Goal: Information Seeking & Learning: Learn about a topic

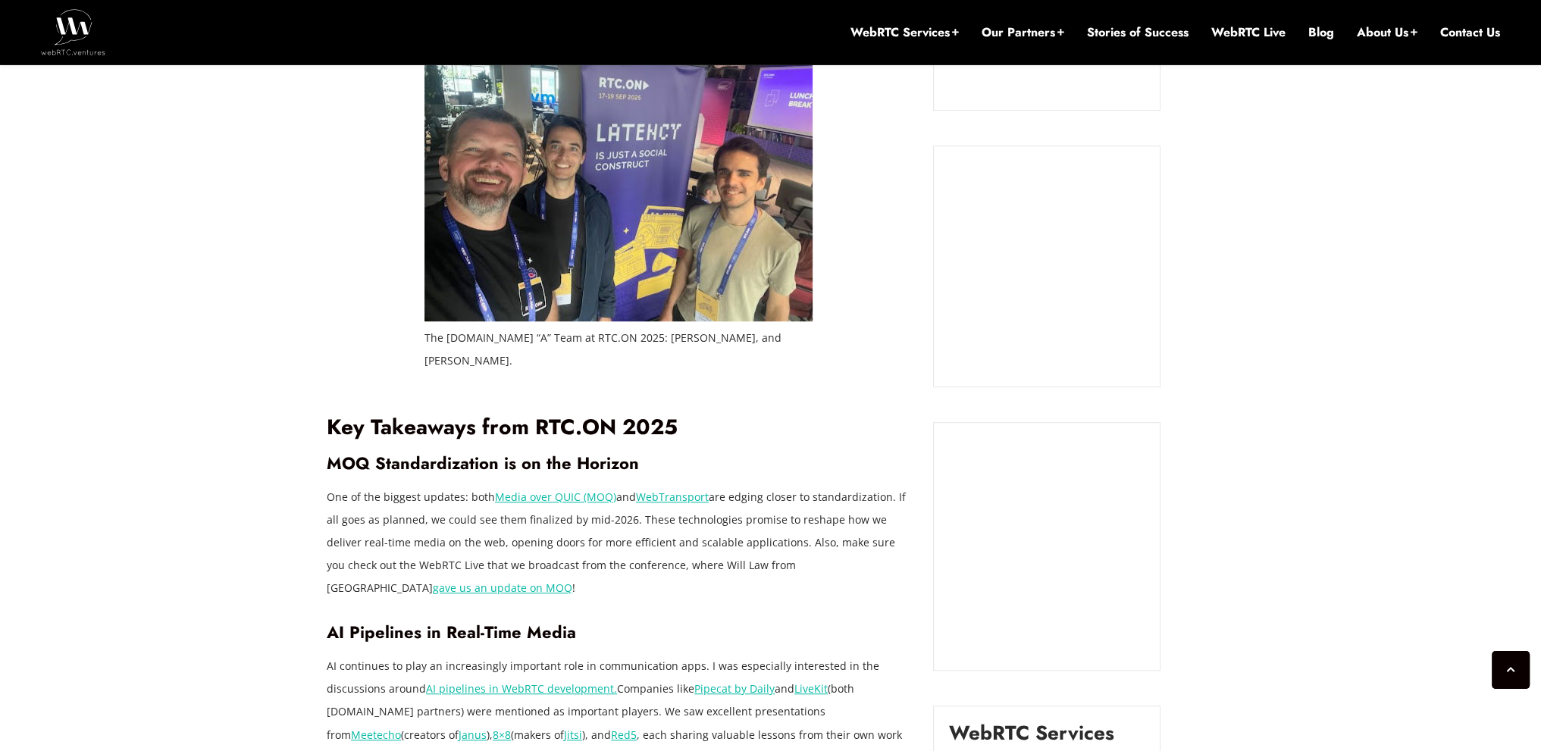
scroll to position [1402, 0]
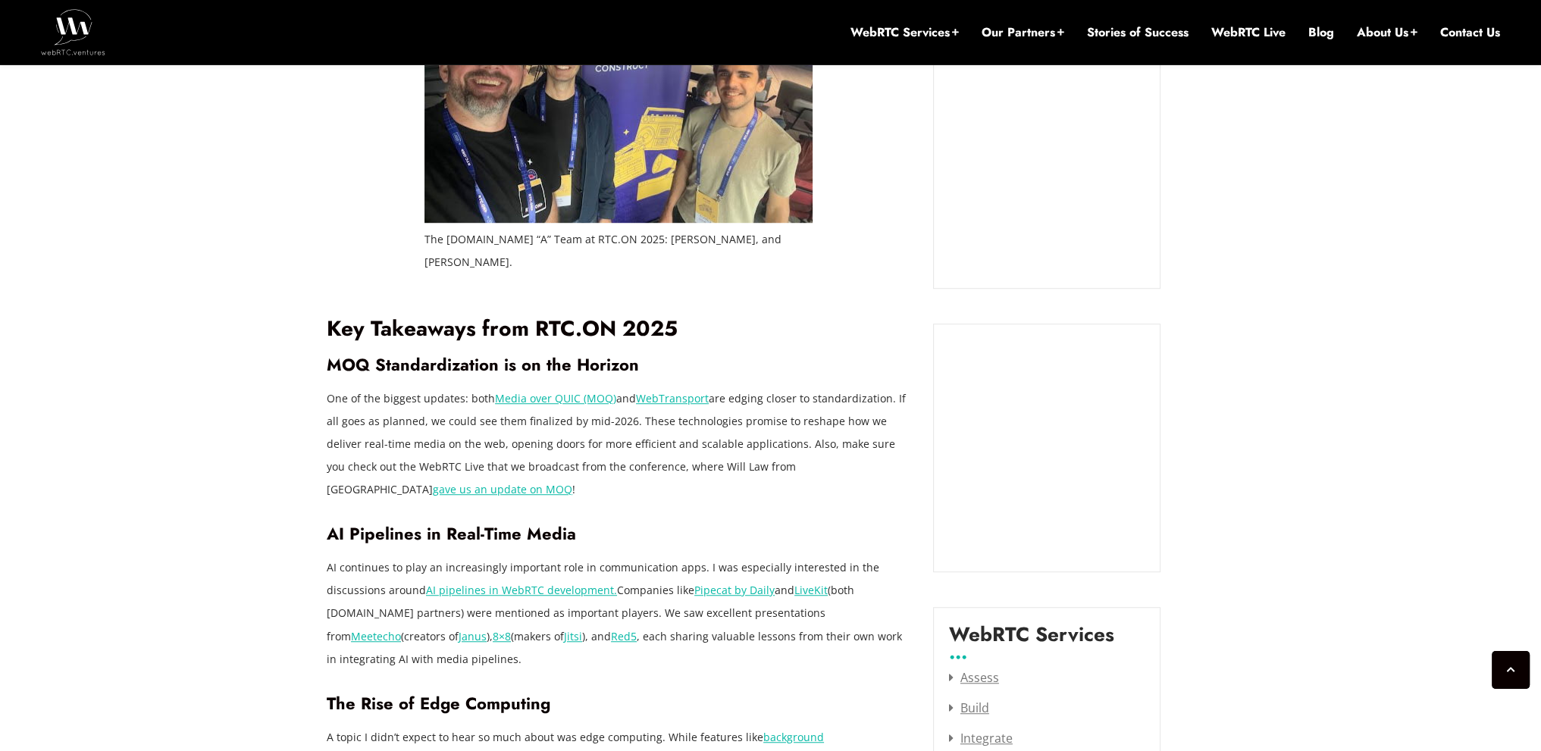
click at [580, 409] on p "One of the biggest updates: both Media over QUIC (MOQ) and WebTransport are edg…" at bounding box center [619, 444] width 584 height 114
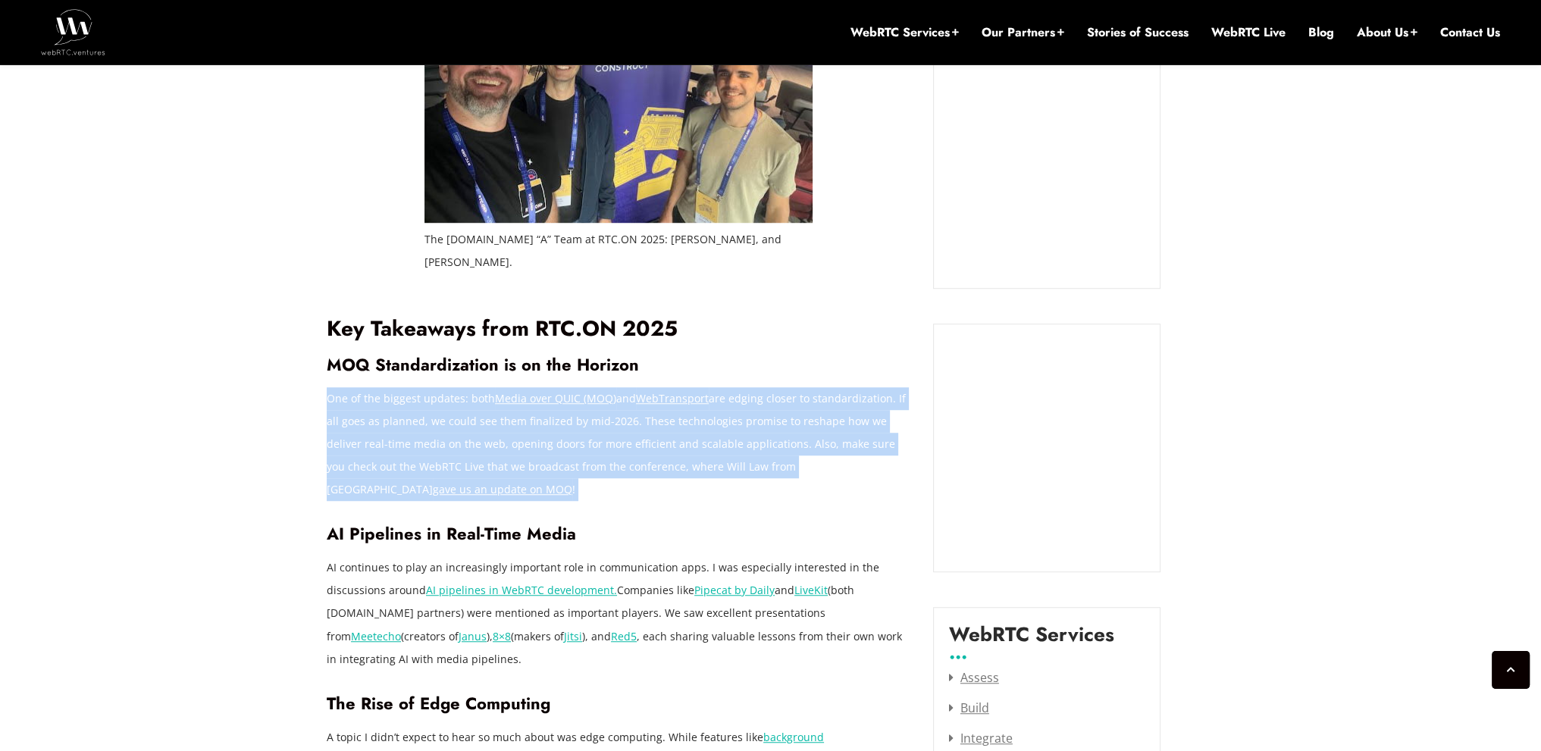
click at [580, 409] on p "One of the biggest updates: both Media over QUIC (MOQ) and WebTransport are edg…" at bounding box center [619, 444] width 584 height 114
click at [370, 417] on p "One of the biggest updates: both Media over QUIC (MOQ) and WebTransport are edg…" at bounding box center [619, 444] width 584 height 114
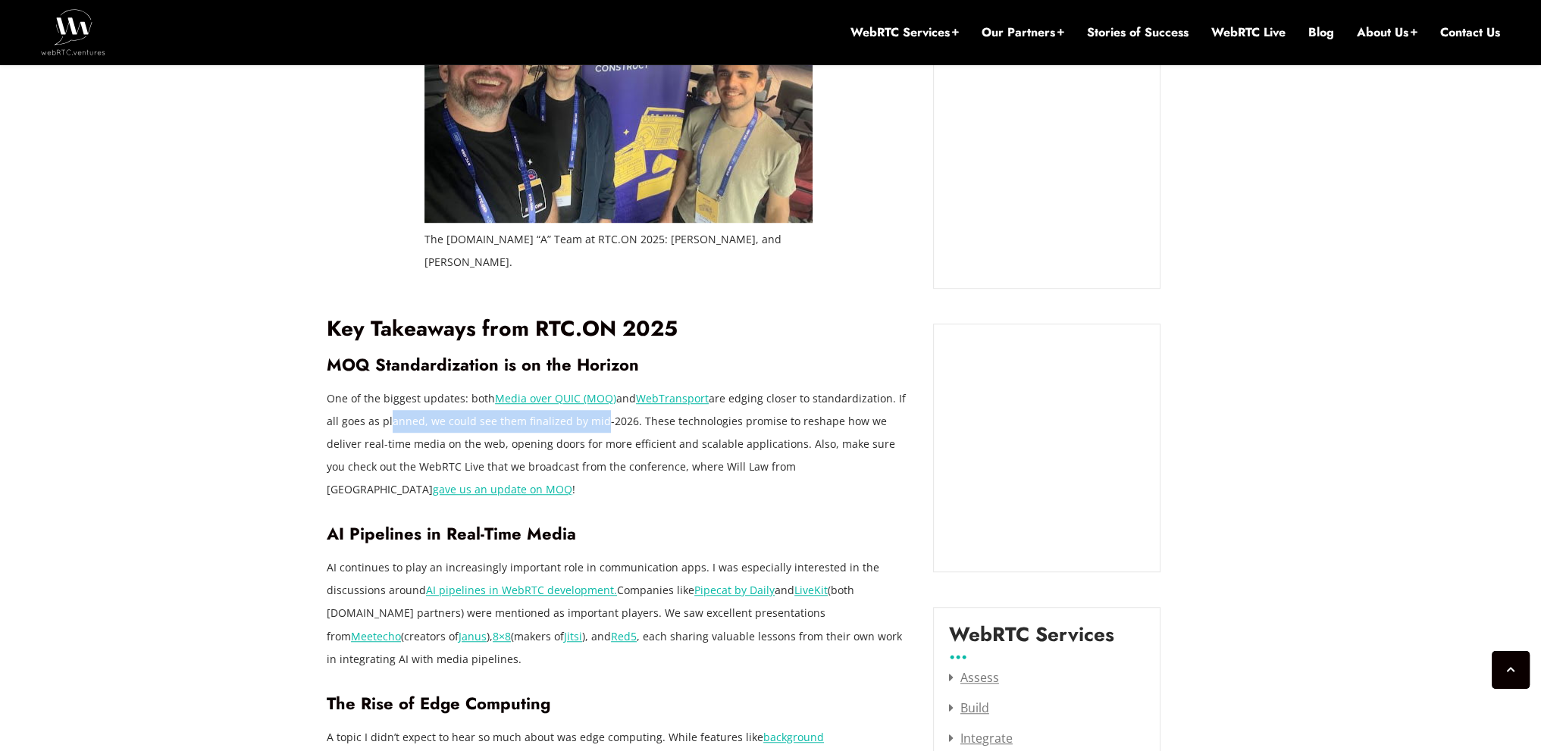
drag, startPoint x: 384, startPoint y: 393, endPoint x: 594, endPoint y: 393, distance: 210.7
click at [594, 393] on p "One of the biggest updates: both Media over QUIC (MOQ) and WebTransport are edg…" at bounding box center [619, 444] width 584 height 114
click at [619, 393] on p "One of the biggest updates: both Media over QUIC (MOQ) and WebTransport are edg…" at bounding box center [619, 444] width 584 height 114
click at [597, 404] on p "One of the biggest updates: both Media over QUIC (MOQ) and WebTransport are edg…" at bounding box center [619, 444] width 584 height 114
click at [500, 409] on p "One of the biggest updates: both Media over QUIC (MOQ) and WebTransport are edg…" at bounding box center [619, 444] width 584 height 114
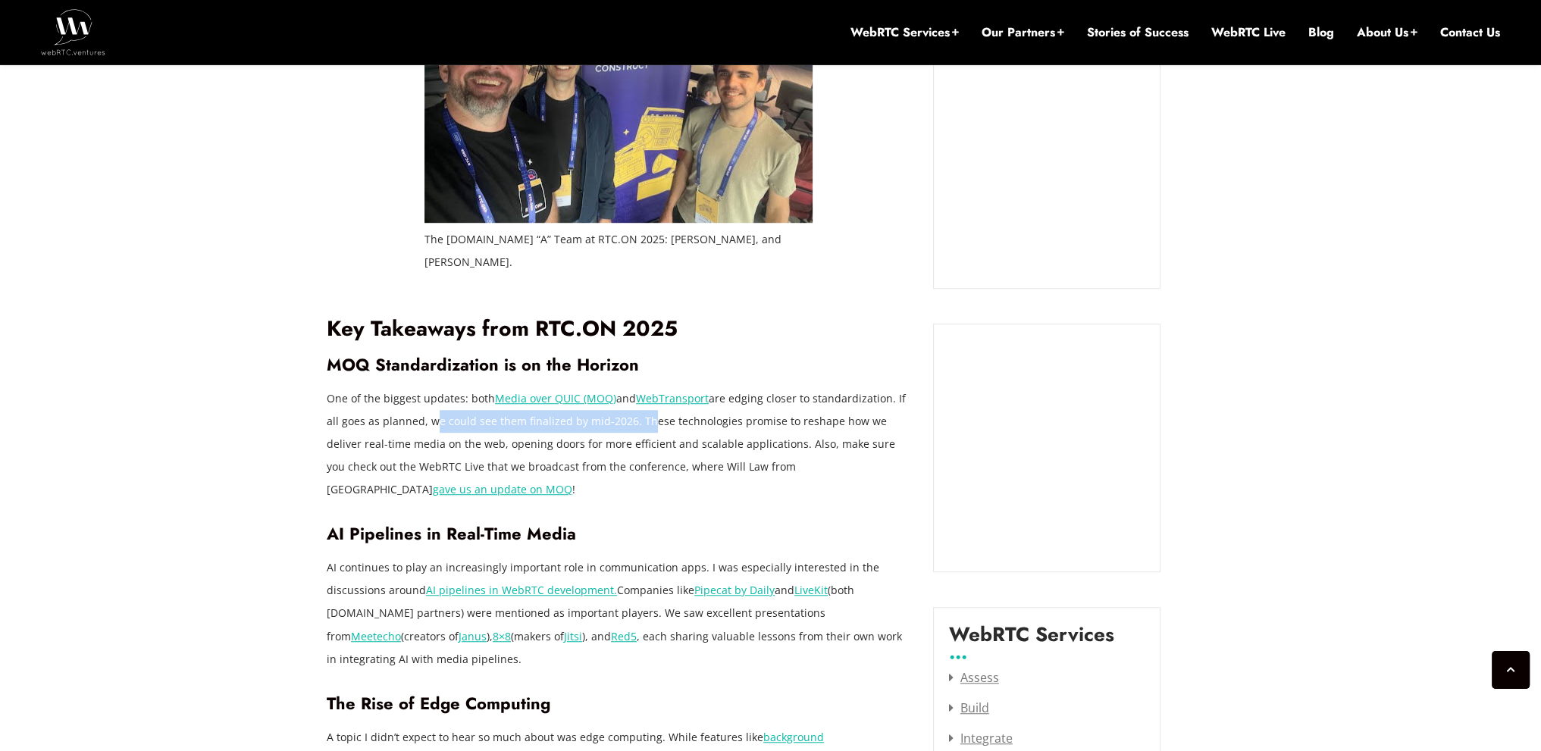
drag, startPoint x: 430, startPoint y: 406, endPoint x: 637, endPoint y: 388, distance: 207.7
click at [637, 388] on p "One of the biggest updates: both Media over QUIC (MOQ) and WebTransport are edg…" at bounding box center [619, 444] width 584 height 114
click at [637, 390] on p "One of the biggest updates: both Media over QUIC (MOQ) and WebTransport are edg…" at bounding box center [619, 444] width 584 height 114
click at [631, 402] on p "One of the biggest updates: both Media over QUIC (MOQ) and WebTransport are edg…" at bounding box center [619, 444] width 584 height 114
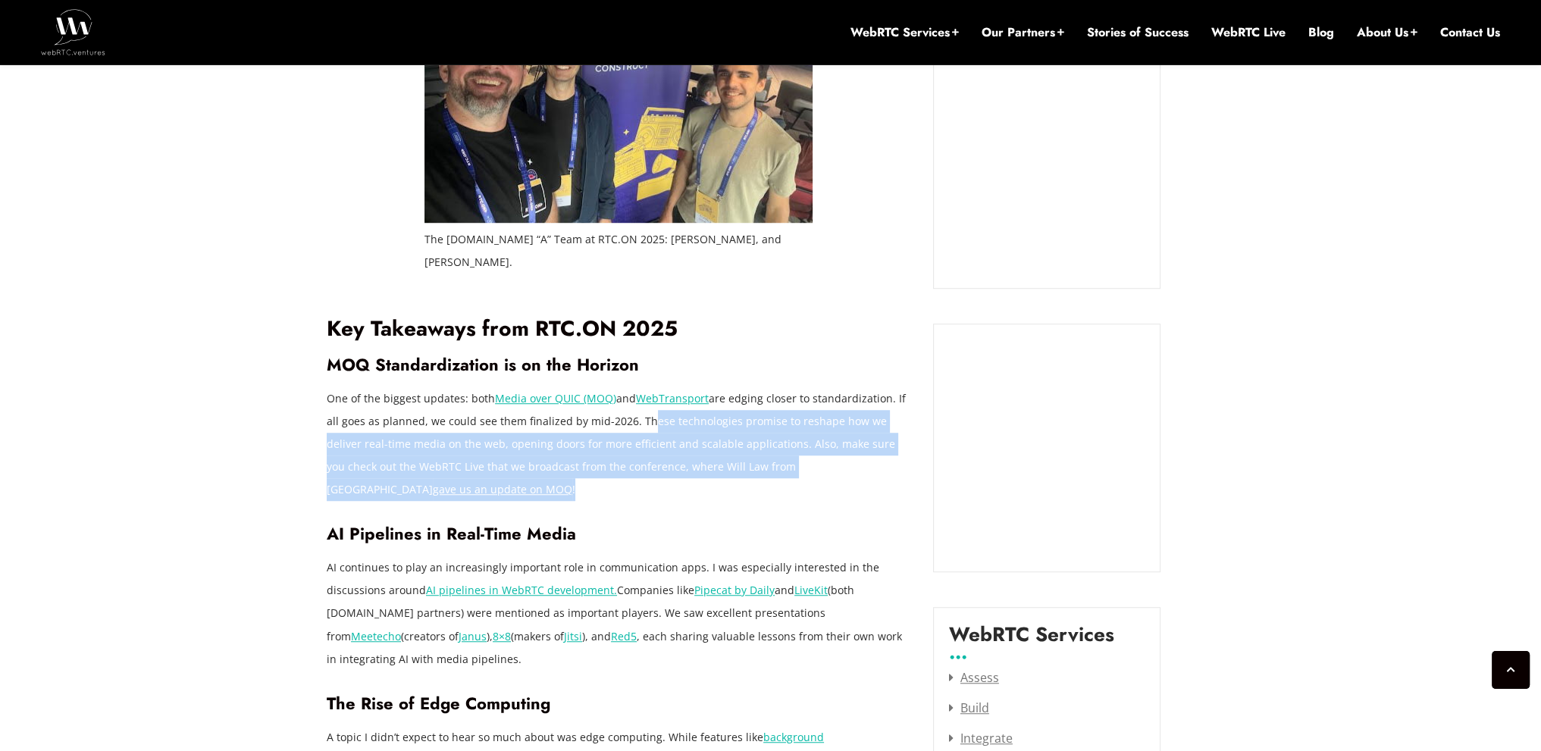
drag, startPoint x: 637, startPoint y: 402, endPoint x: 626, endPoint y: 448, distance: 47.6
click at [709, 460] on p "One of the biggest updates: both Media over QUIC (MOQ) and WebTransport are edg…" at bounding box center [619, 444] width 584 height 114
click at [589, 441] on p "One of the biggest updates: both Media over QUIC (MOQ) and WebTransport are edg…" at bounding box center [619, 444] width 584 height 114
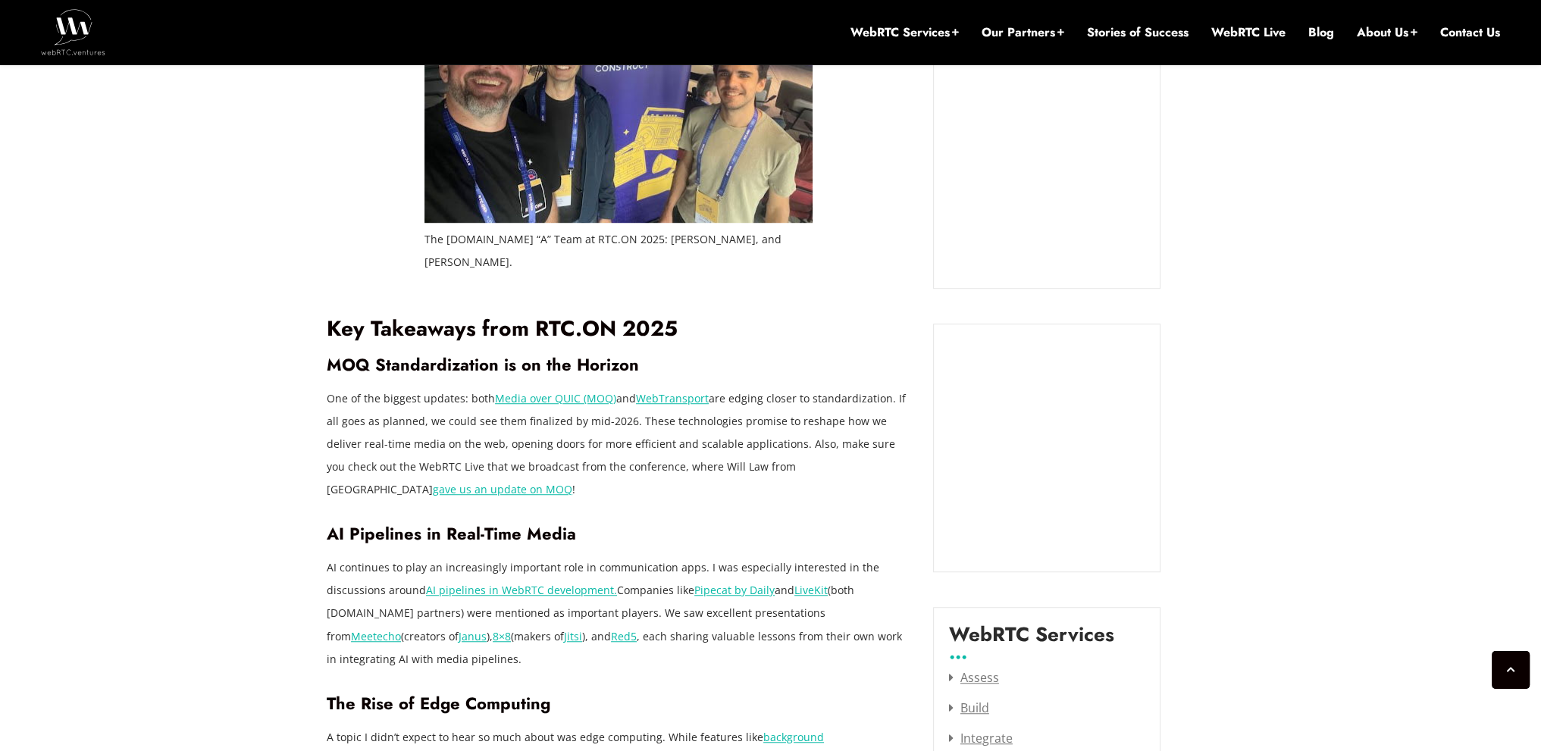
click at [587, 441] on p "One of the biggest updates: both Media over QUIC (MOQ) and WebTransport are edg…" at bounding box center [619, 444] width 584 height 114
click at [645, 463] on p "One of the biggest updates: both Media over QUIC (MOQ) and WebTransport are edg…" at bounding box center [619, 444] width 584 height 114
click at [567, 439] on p "One of the biggest updates: both Media over QUIC (MOQ) and WebTransport are edg…" at bounding box center [619, 444] width 584 height 114
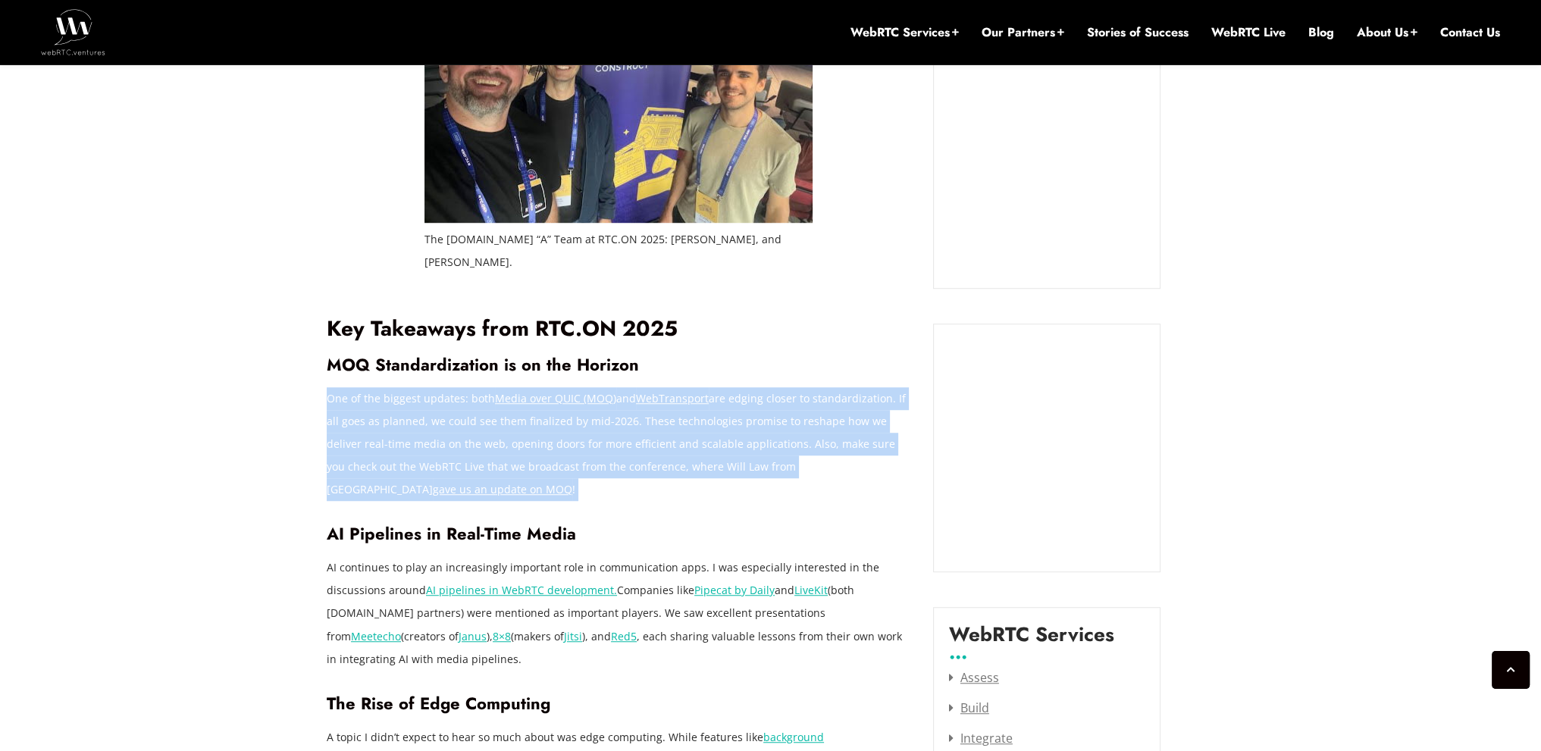
click at [567, 439] on p "One of the biggest updates: both Media over QUIC (MOQ) and WebTransport are edg…" at bounding box center [619, 444] width 584 height 114
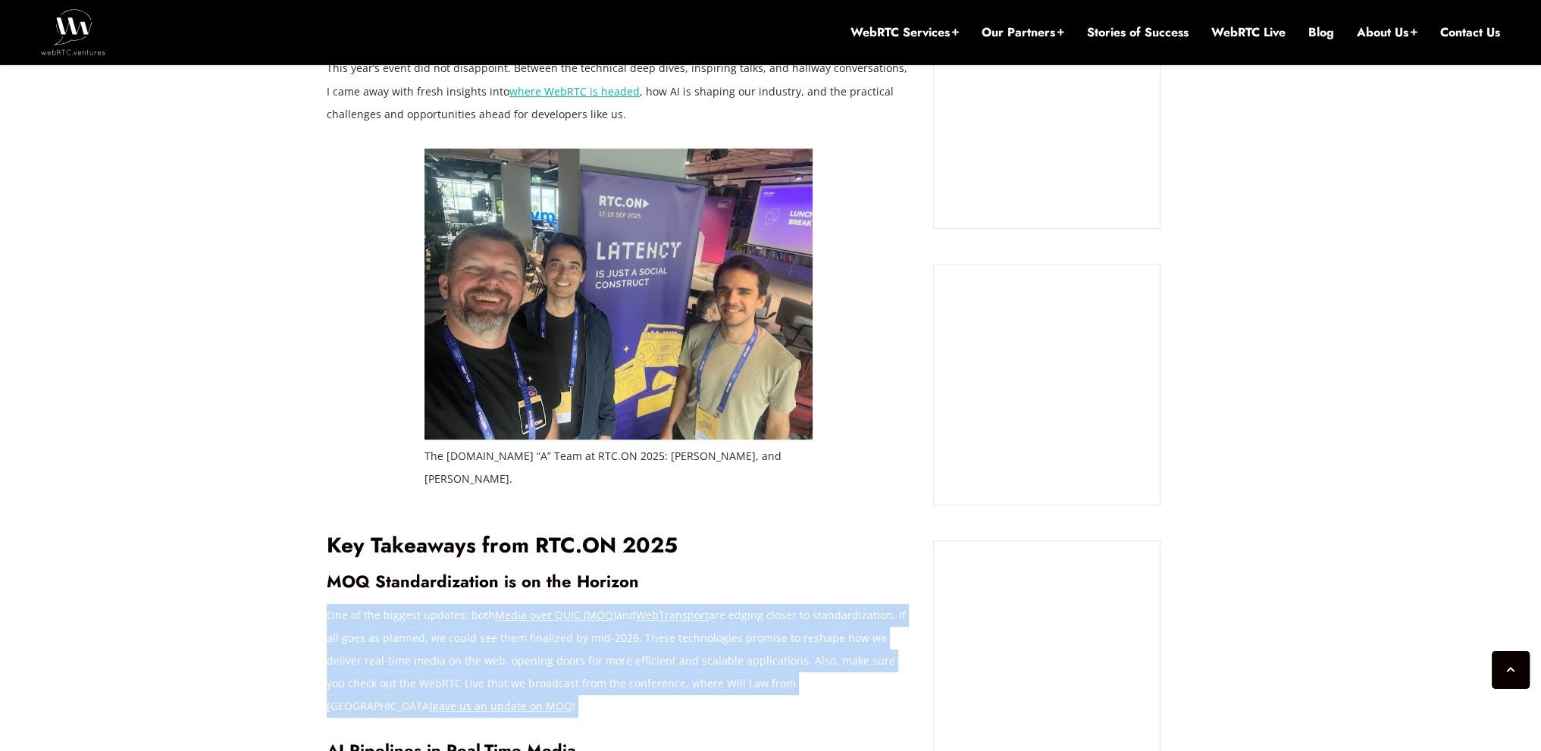
scroll to position [1175, 0]
